Goal: Task Accomplishment & Management: Manage account settings

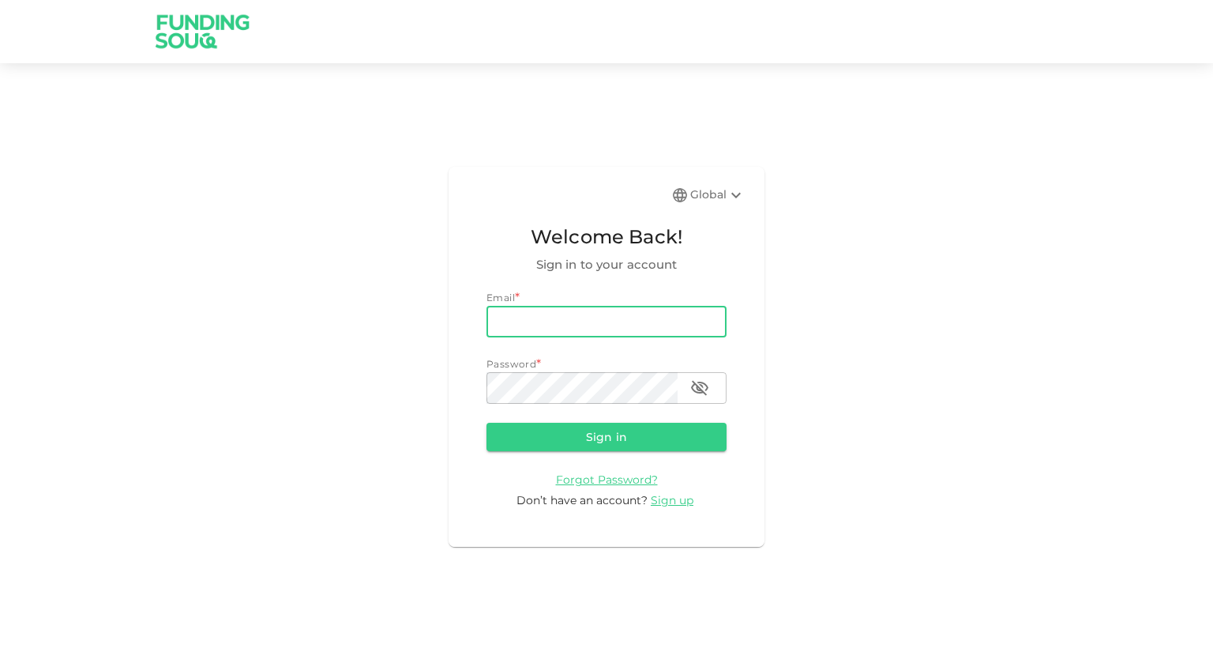
click at [589, 321] on input "email" at bounding box center [607, 322] width 240 height 32
type input "[EMAIL_ADDRESS][DOMAIN_NAME]"
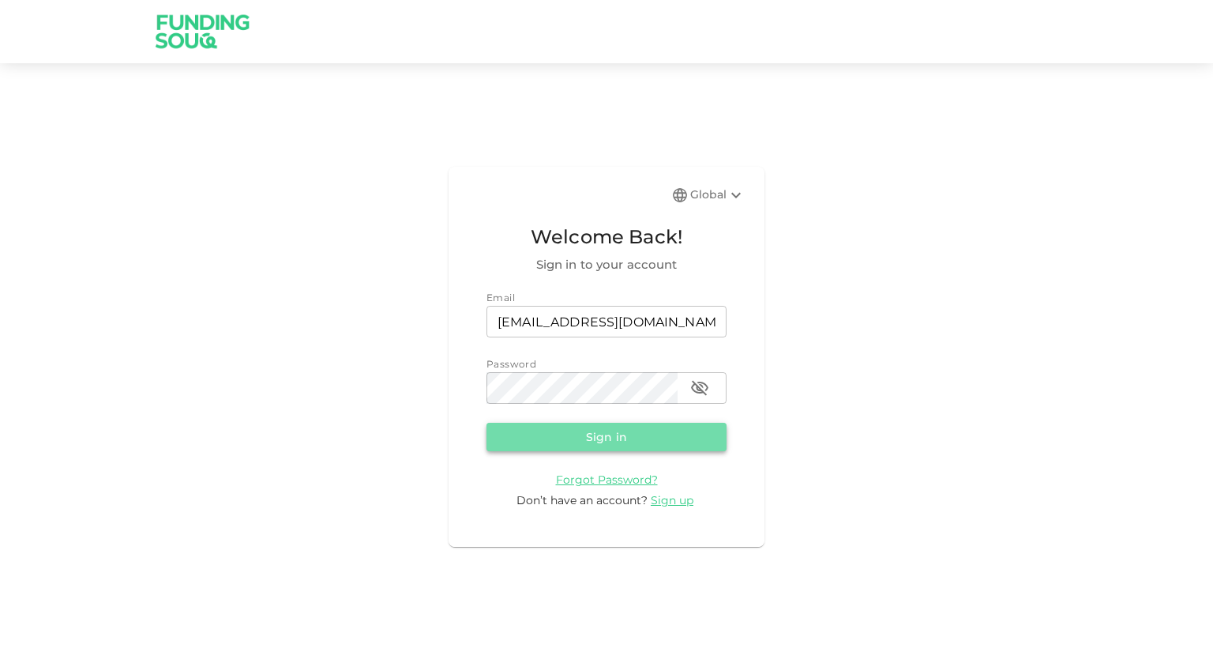
click at [598, 437] on button "Sign in" at bounding box center [607, 437] width 240 height 28
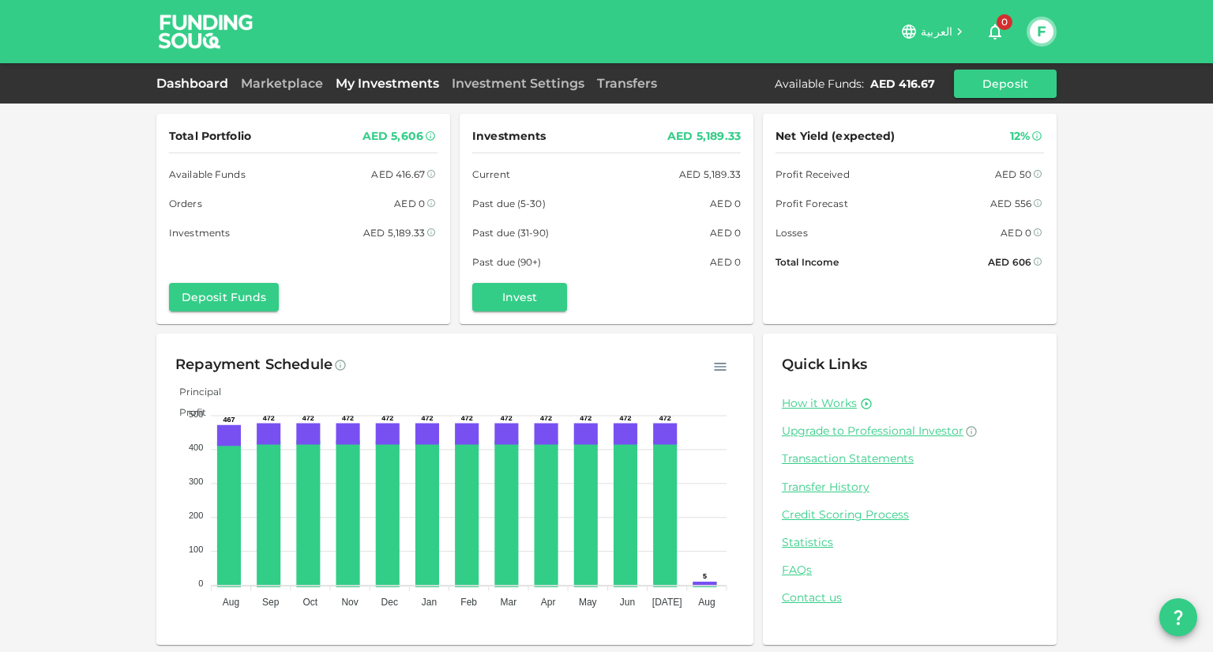
click at [370, 85] on link "My Investments" at bounding box center [387, 83] width 116 height 15
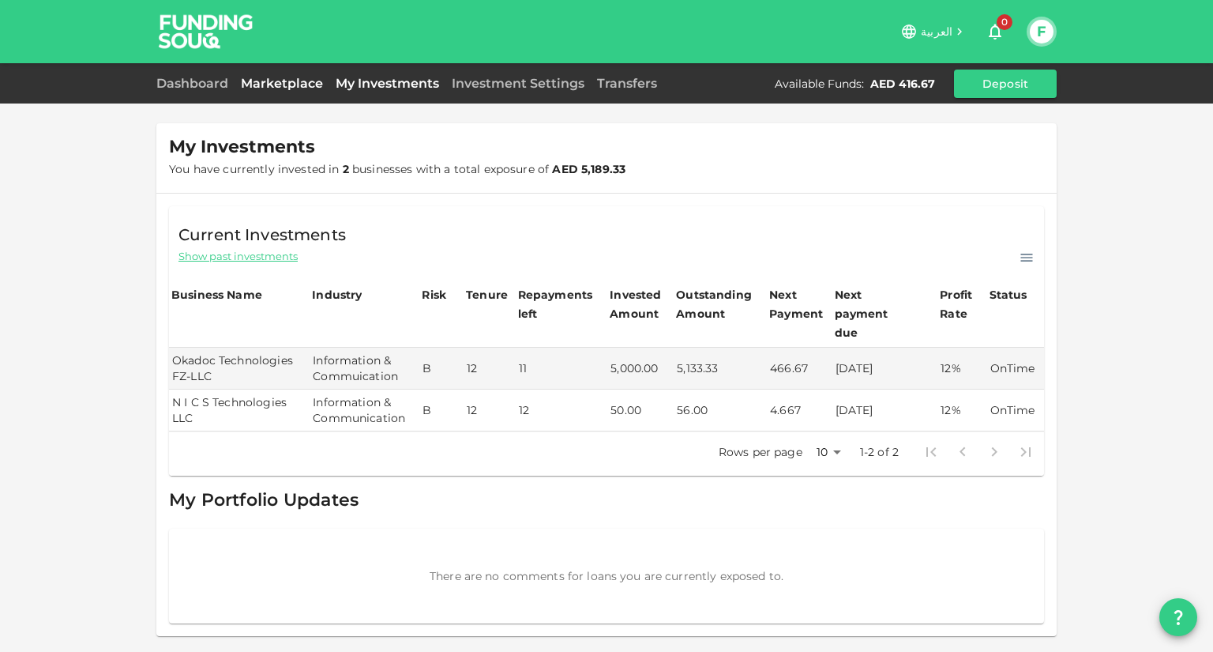
click at [288, 83] on link "Marketplace" at bounding box center [282, 83] width 95 height 15
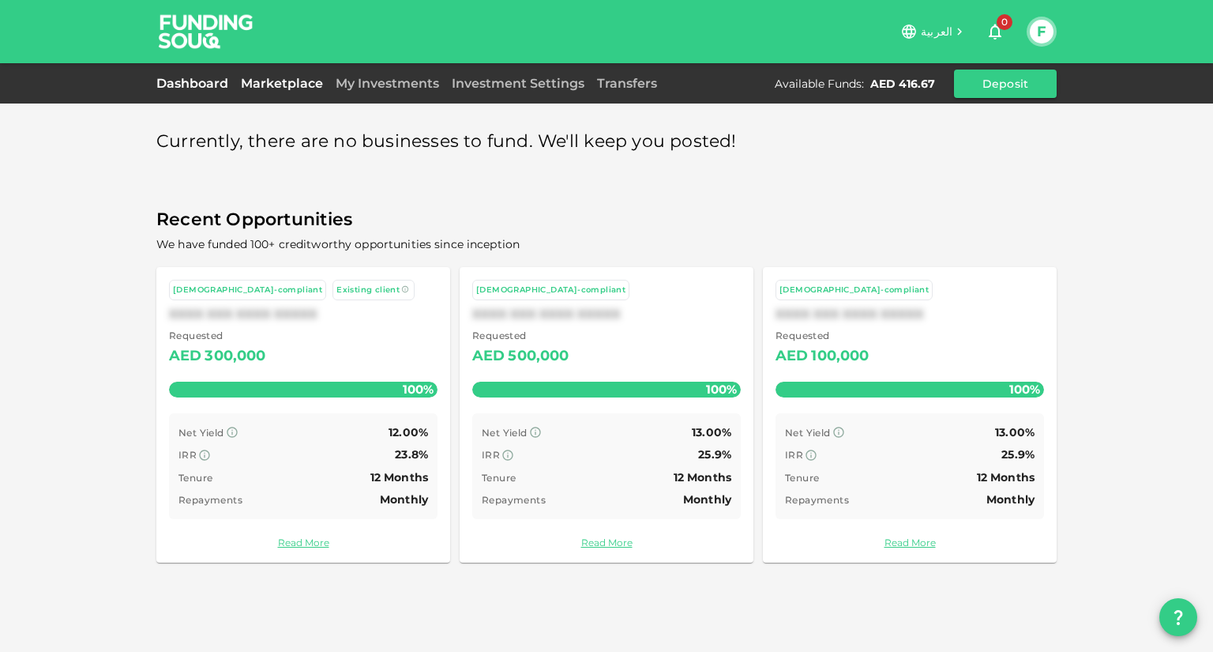
click at [218, 83] on link "Dashboard" at bounding box center [195, 83] width 78 height 15
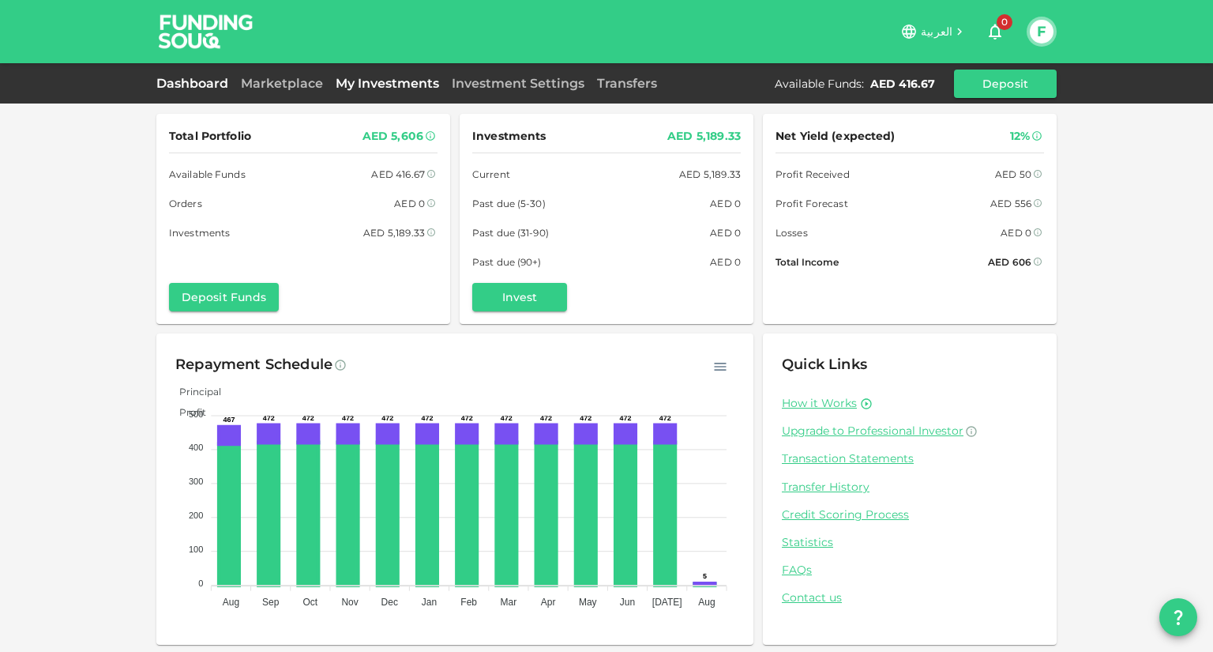
click at [378, 86] on link "My Investments" at bounding box center [387, 83] width 116 height 15
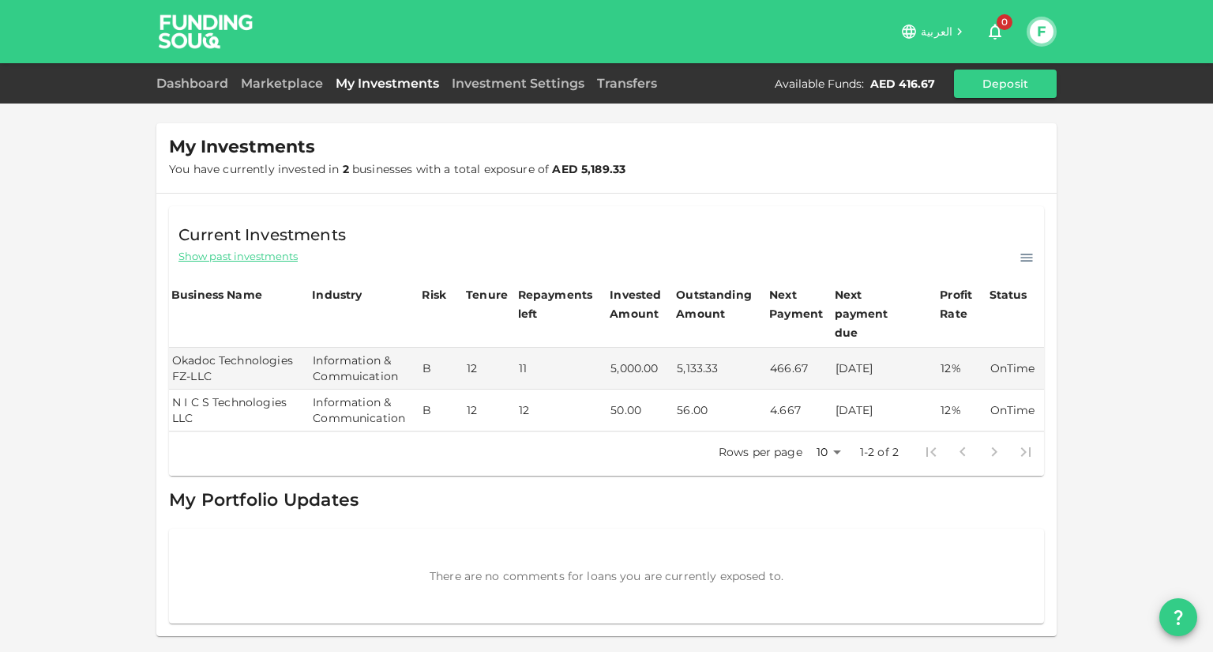
click at [254, 264] on span "Show past investments" at bounding box center [238, 256] width 119 height 15
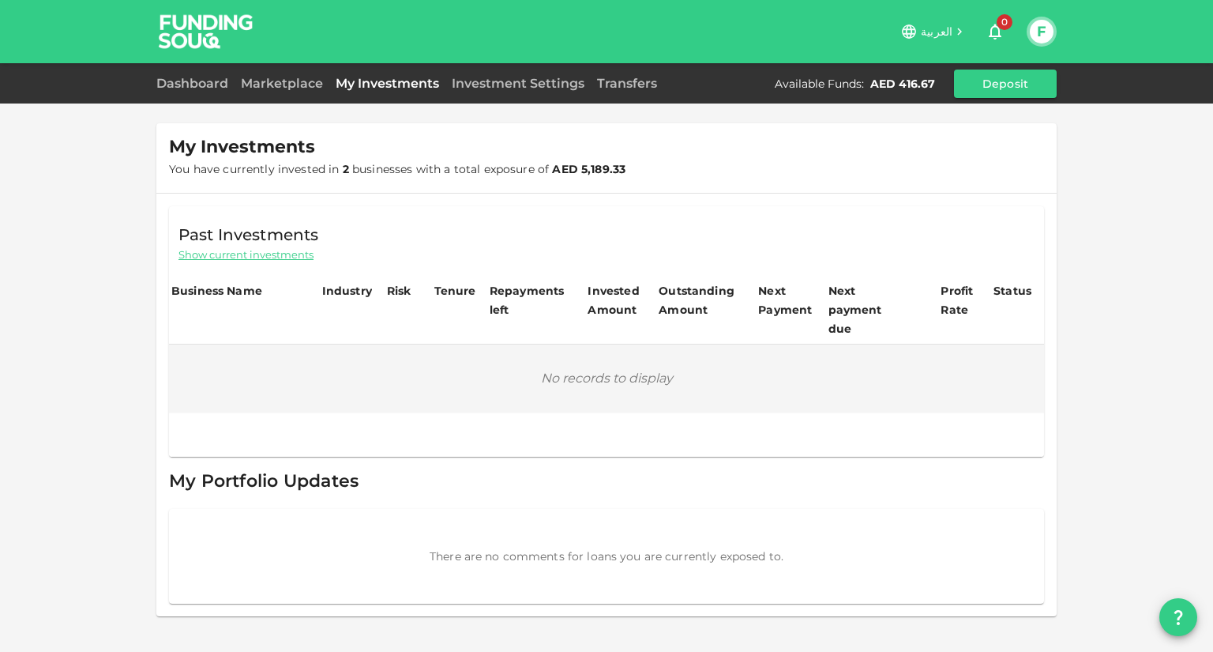
click at [252, 261] on span "Show current investments" at bounding box center [246, 254] width 135 height 15
